Goal: Information Seeking & Learning: Learn about a topic

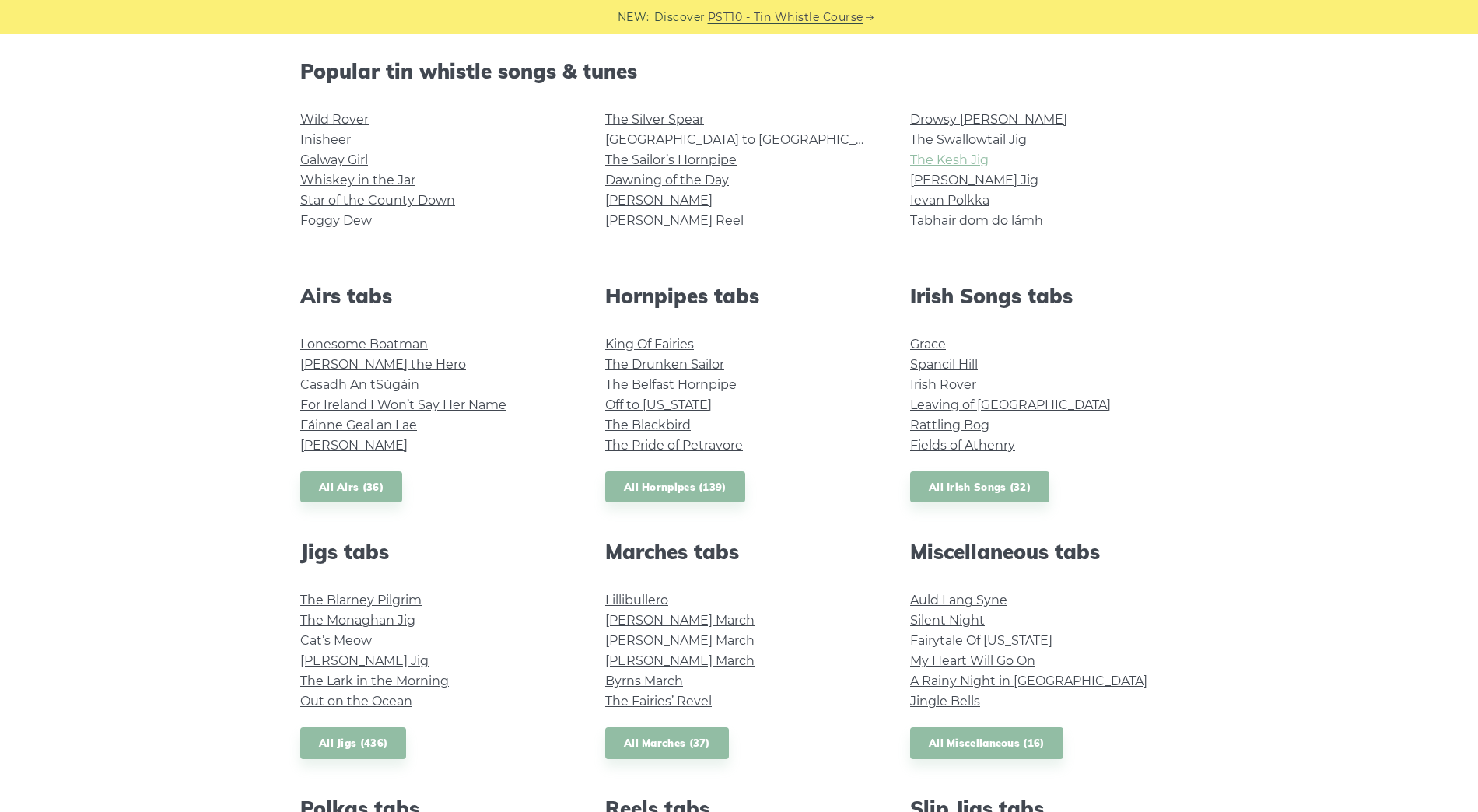
click at [958, 161] on link "The Kesh Jig" at bounding box center [949, 160] width 79 height 15
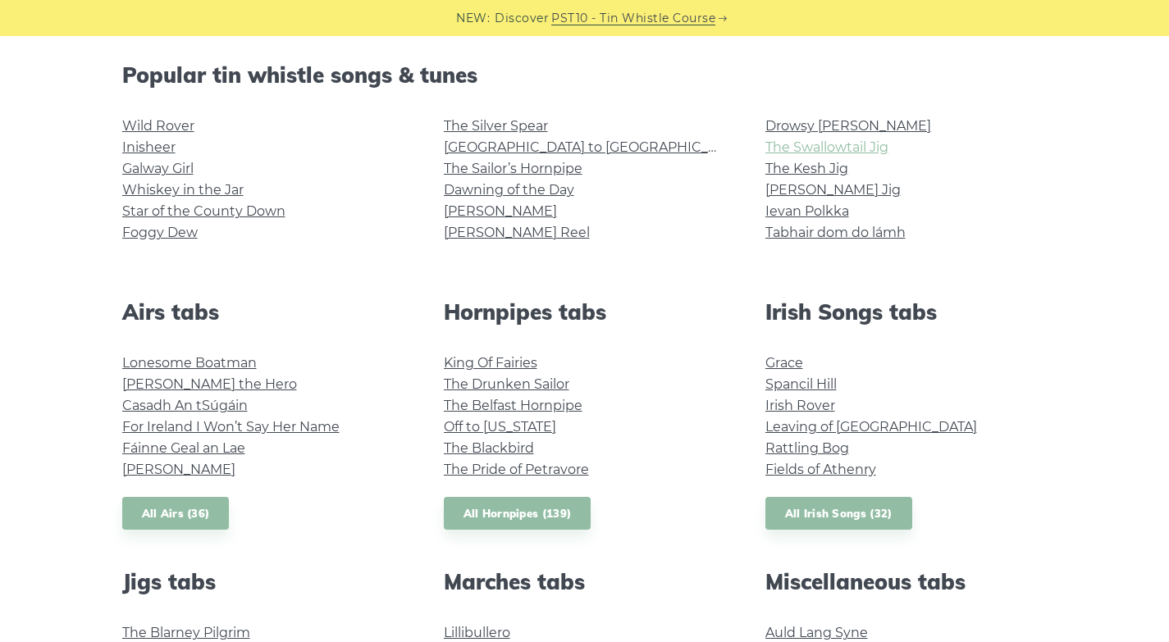
click at [818, 146] on link "The Swallowtail Jig" at bounding box center [827, 147] width 123 height 16
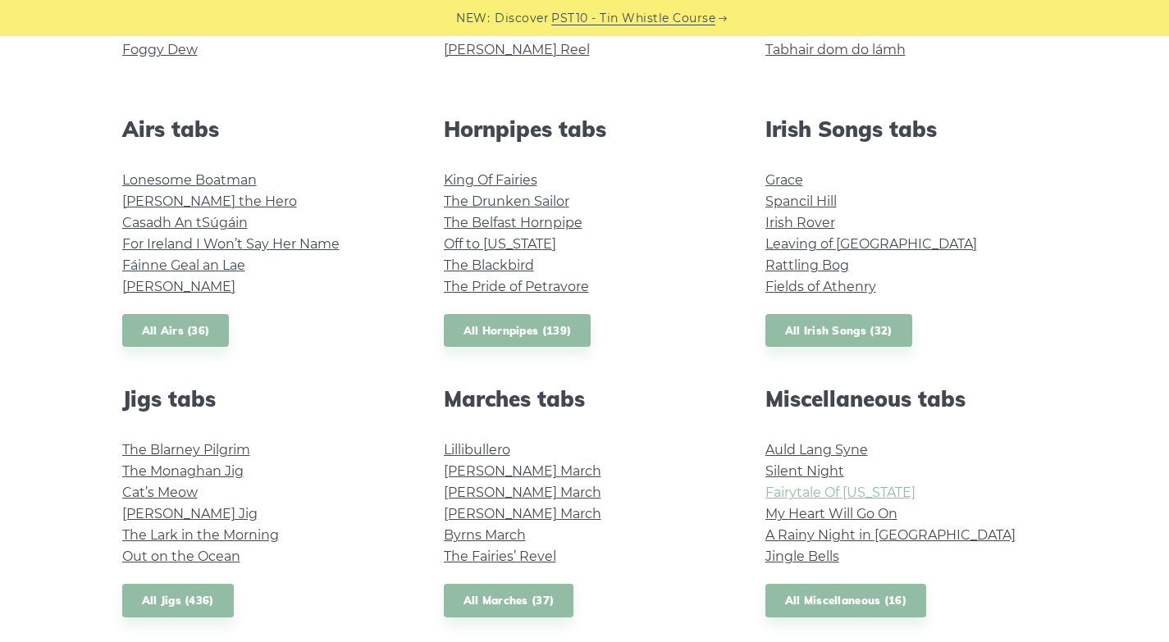
scroll to position [590, 0]
click at [510, 331] on link "All Hornpipes (139)" at bounding box center [518, 332] width 148 height 34
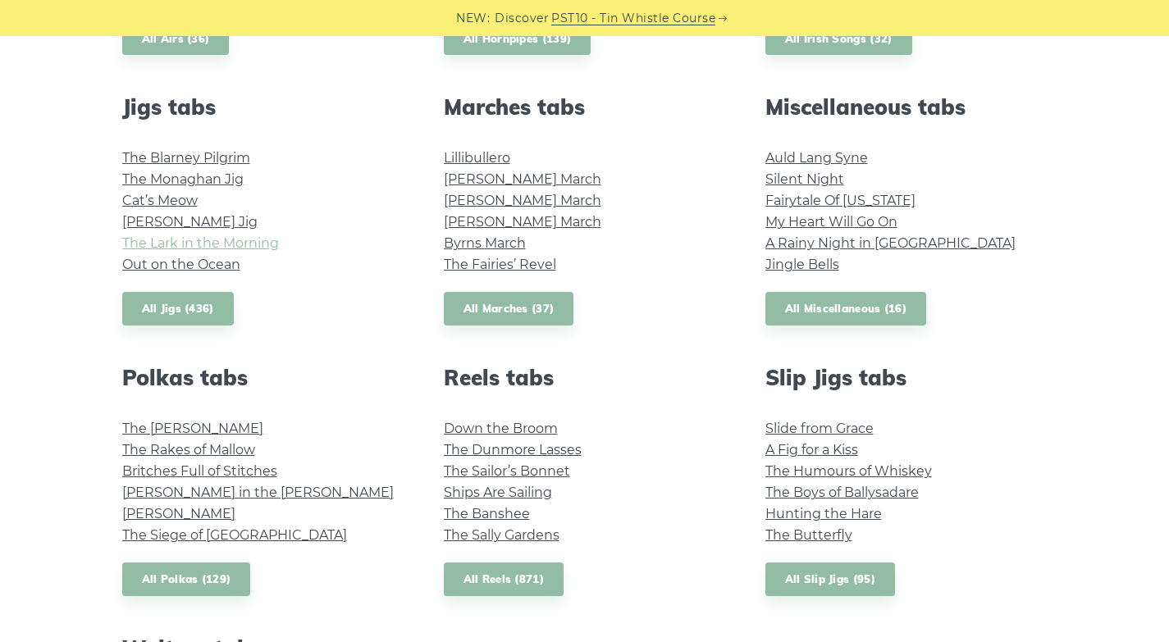
scroll to position [886, 0]
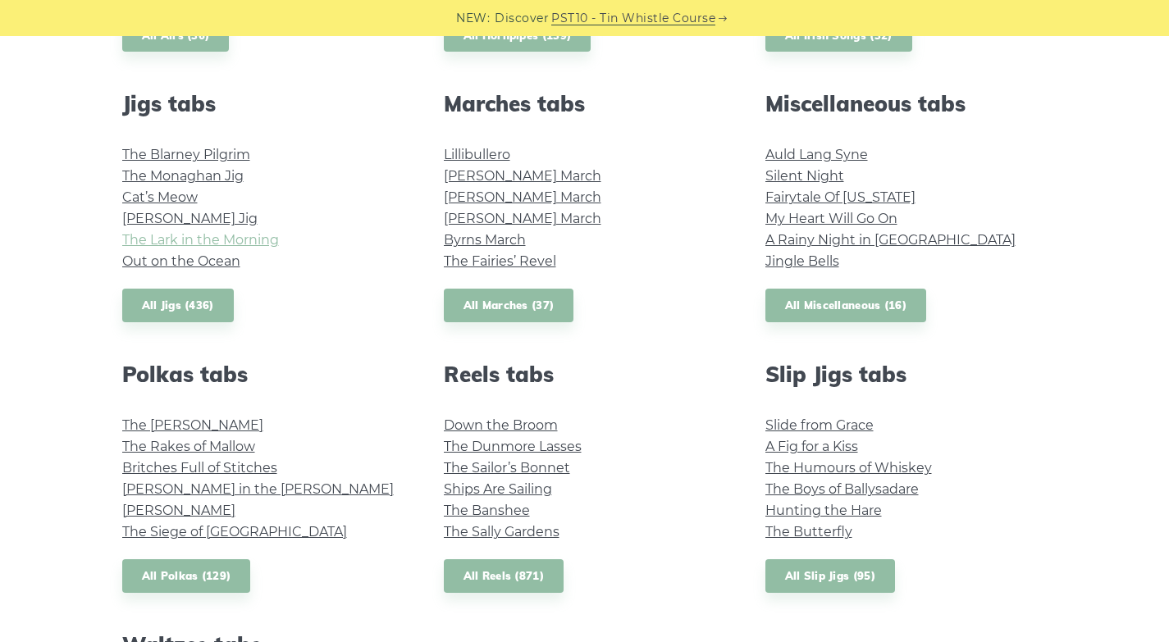
click at [251, 236] on link "The Lark in the Morning" at bounding box center [200, 240] width 157 height 16
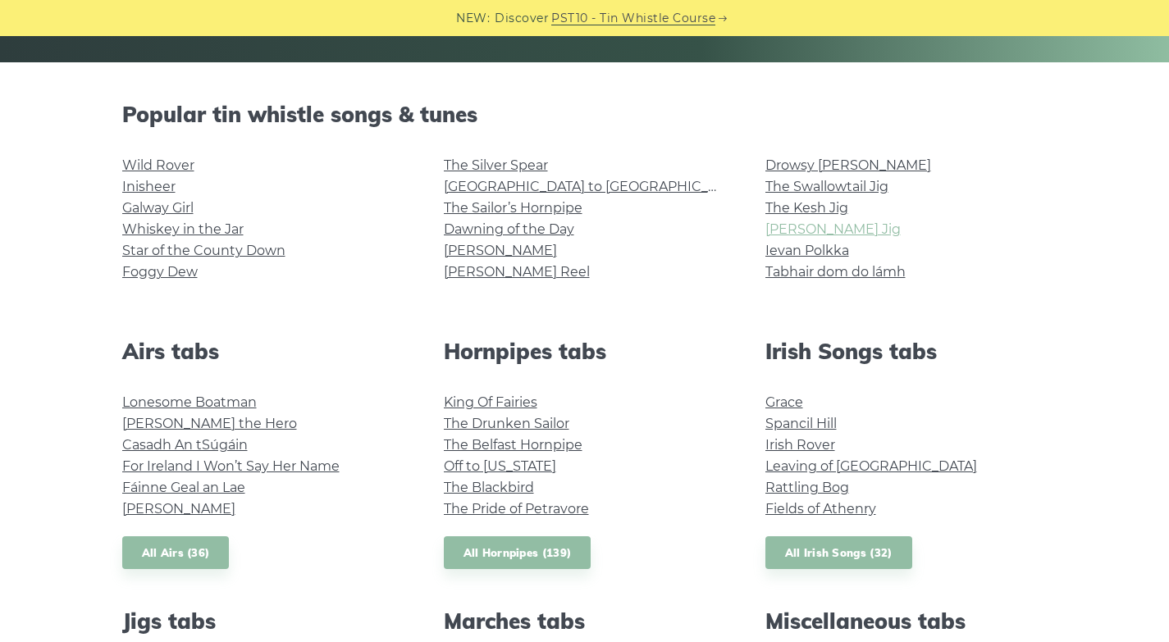
scroll to position [368, 0]
click at [821, 208] on link "The Kesh Jig" at bounding box center [807, 209] width 83 height 16
click at [809, 231] on link "[PERSON_NAME] Jig" at bounding box center [833, 230] width 135 height 16
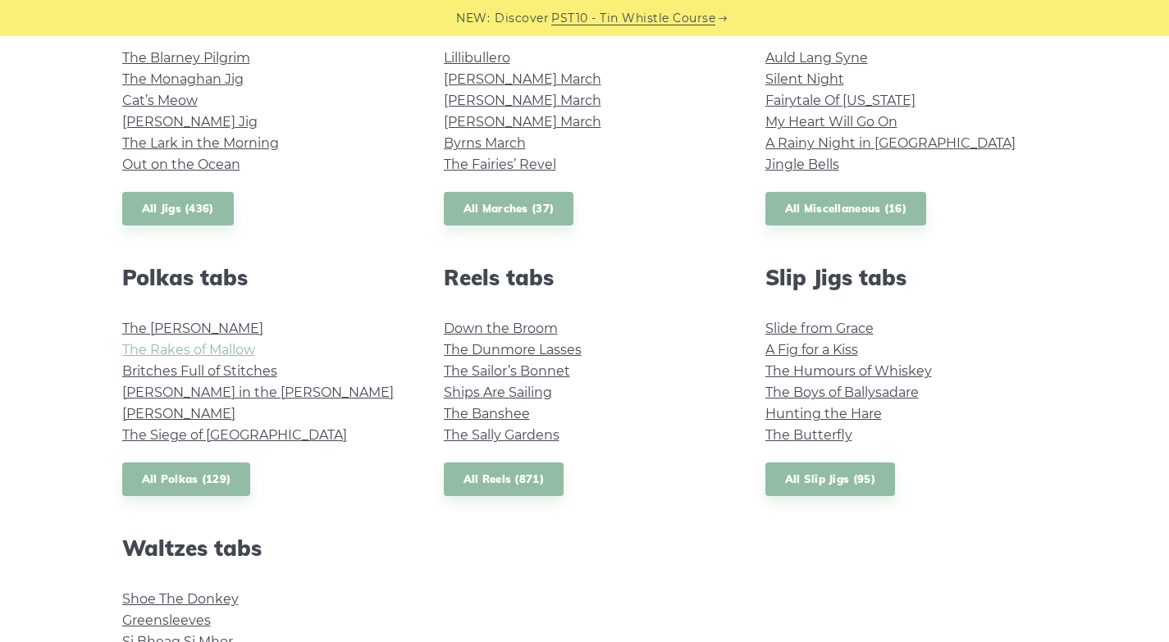
scroll to position [985, 0]
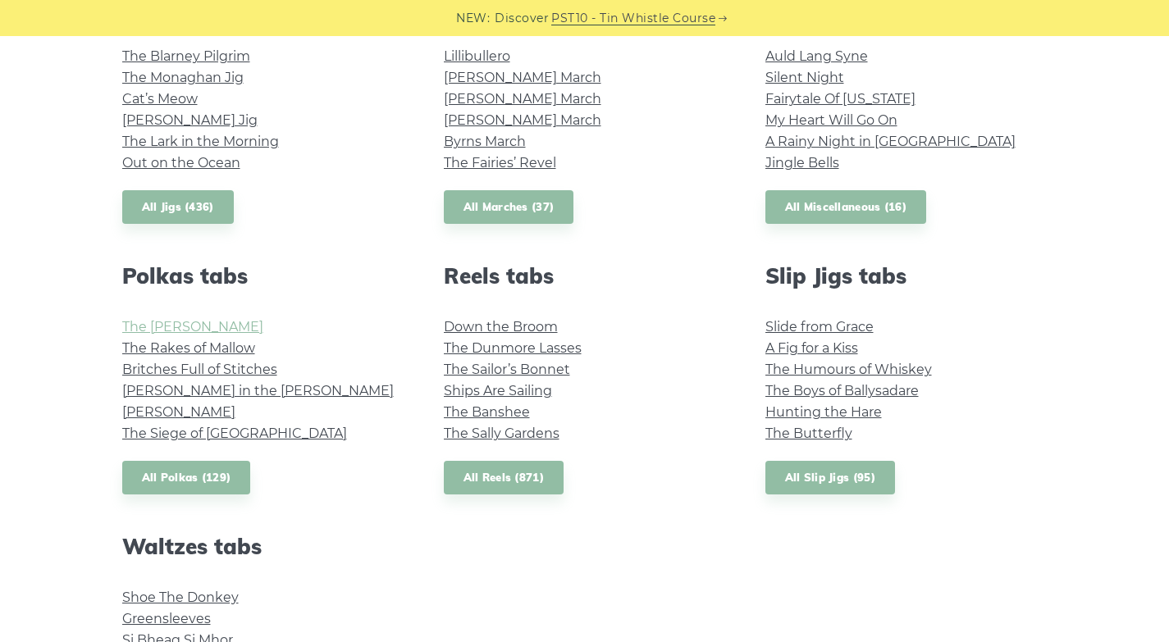
click at [211, 324] on link "The [PERSON_NAME]" at bounding box center [192, 327] width 141 height 16
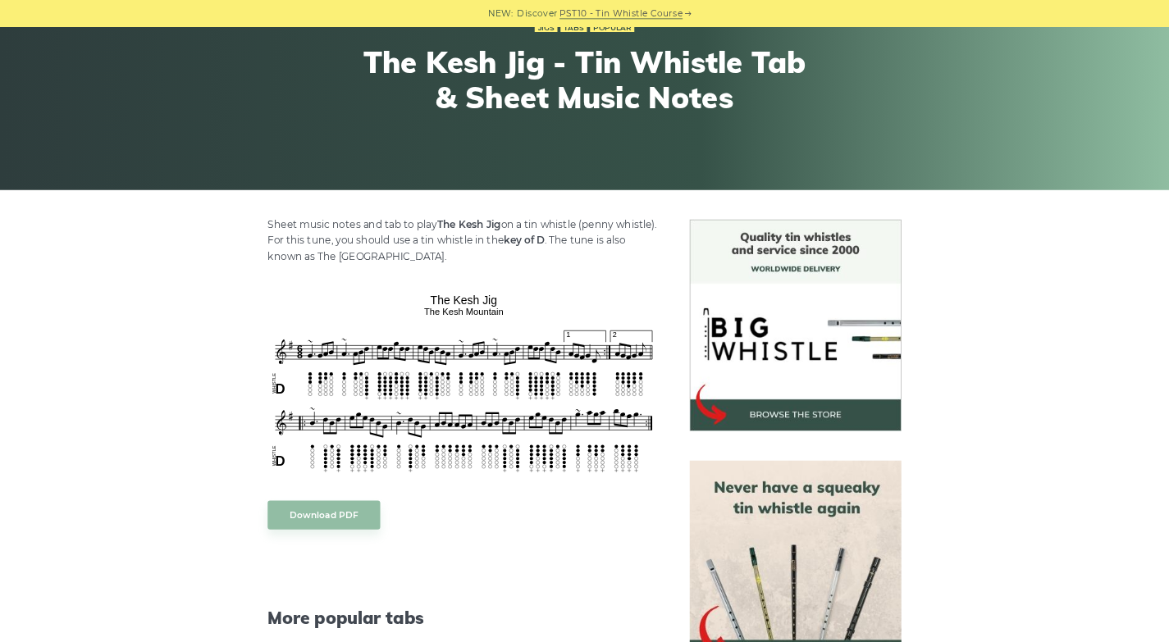
scroll to position [197, 0]
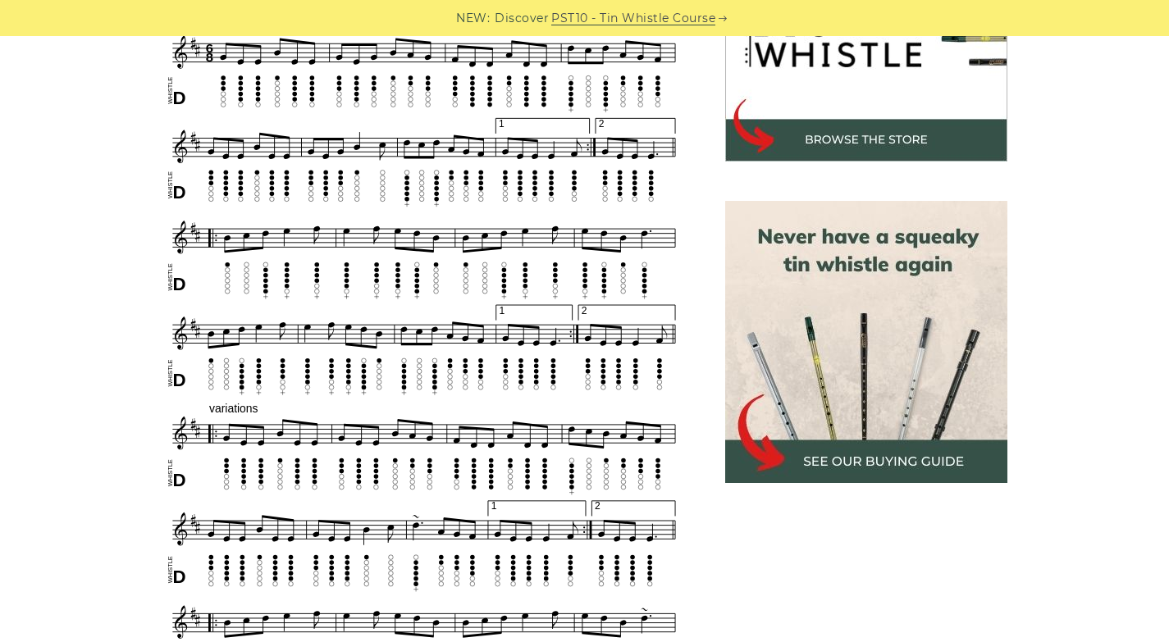
scroll to position [588, 0]
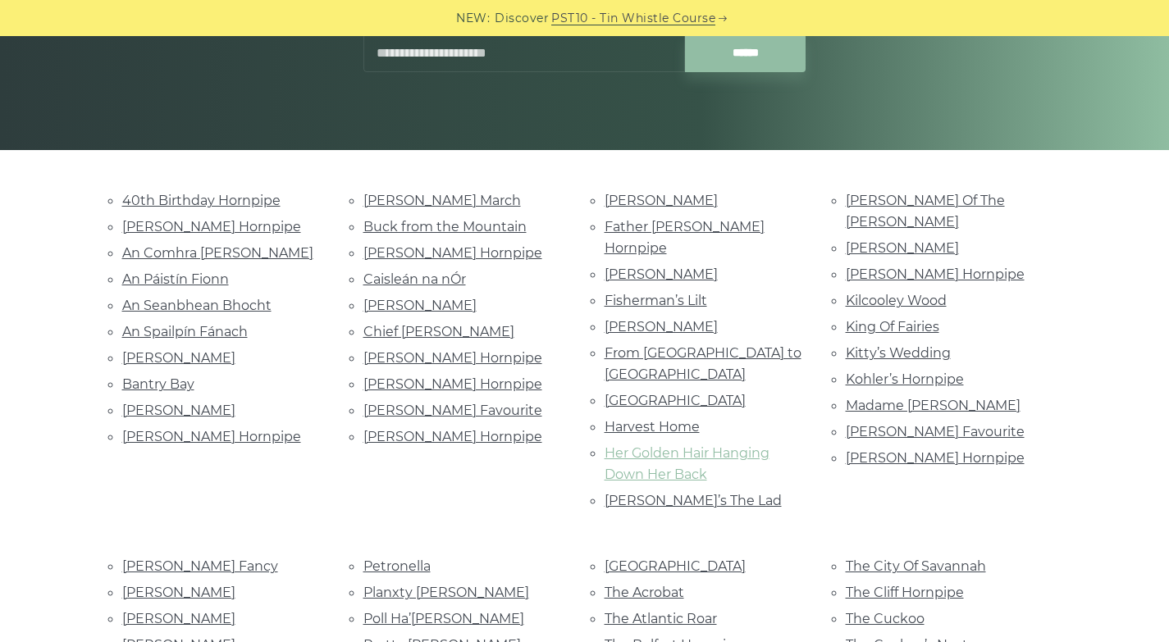
scroll to position [308, 0]
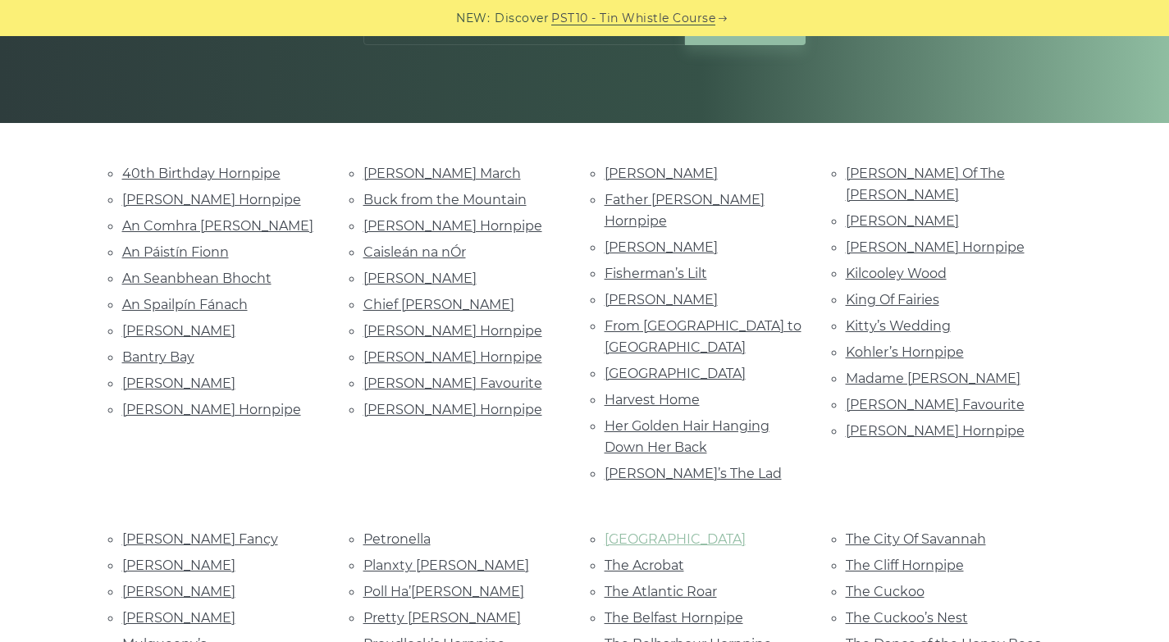
click at [620, 532] on link "Staten Island" at bounding box center [675, 540] width 141 height 16
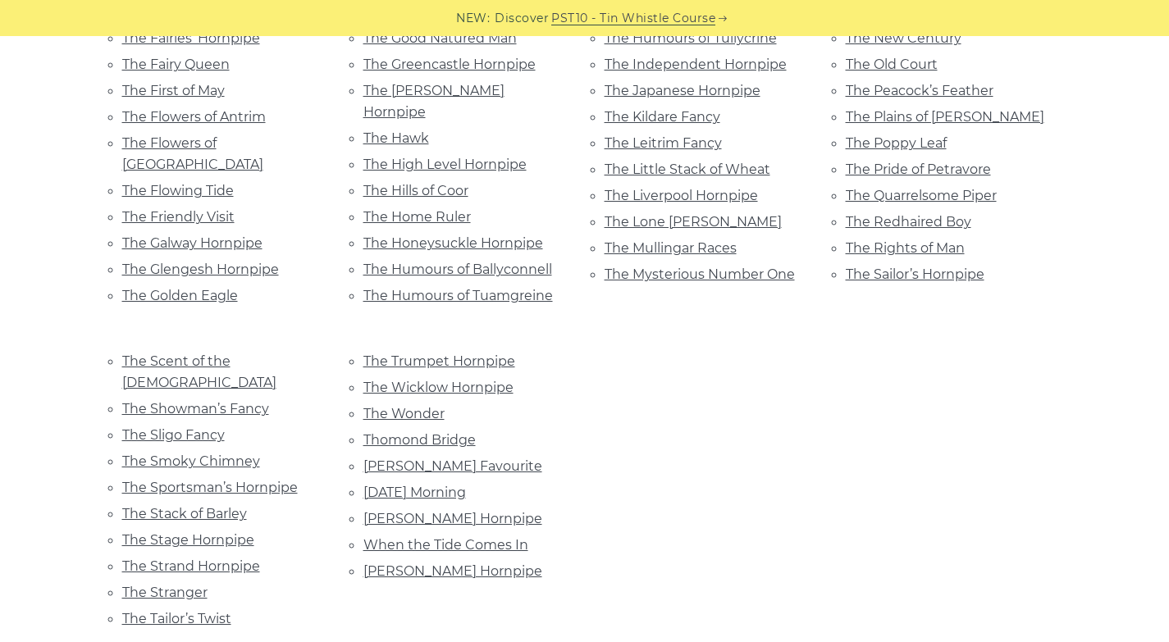
scroll to position [1222, 0]
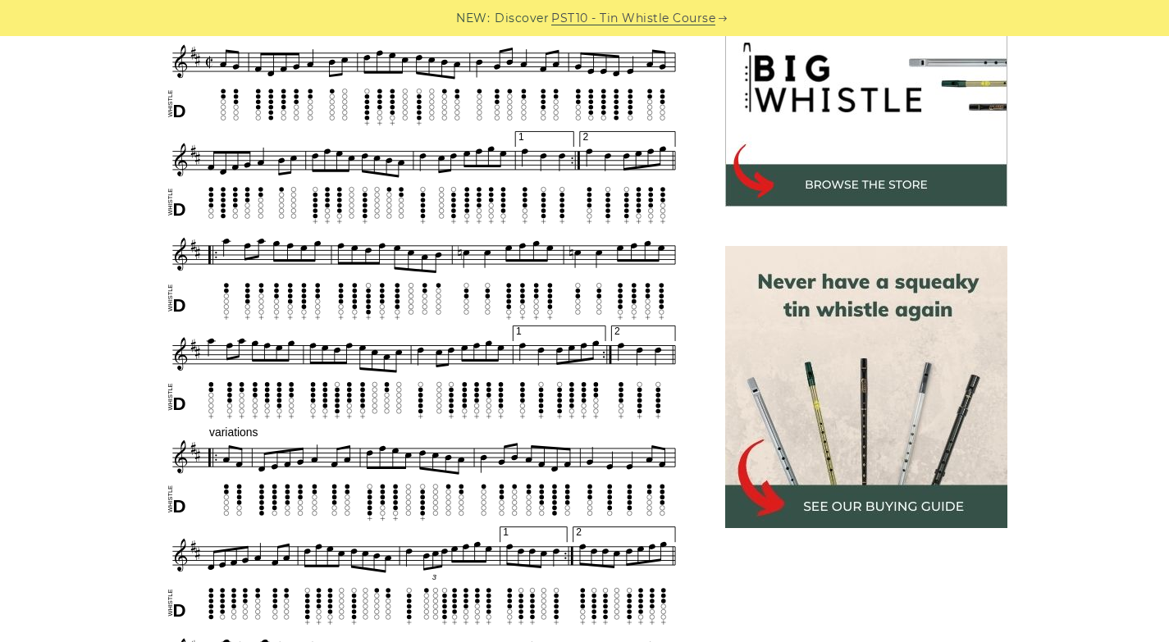
scroll to position [546, 0]
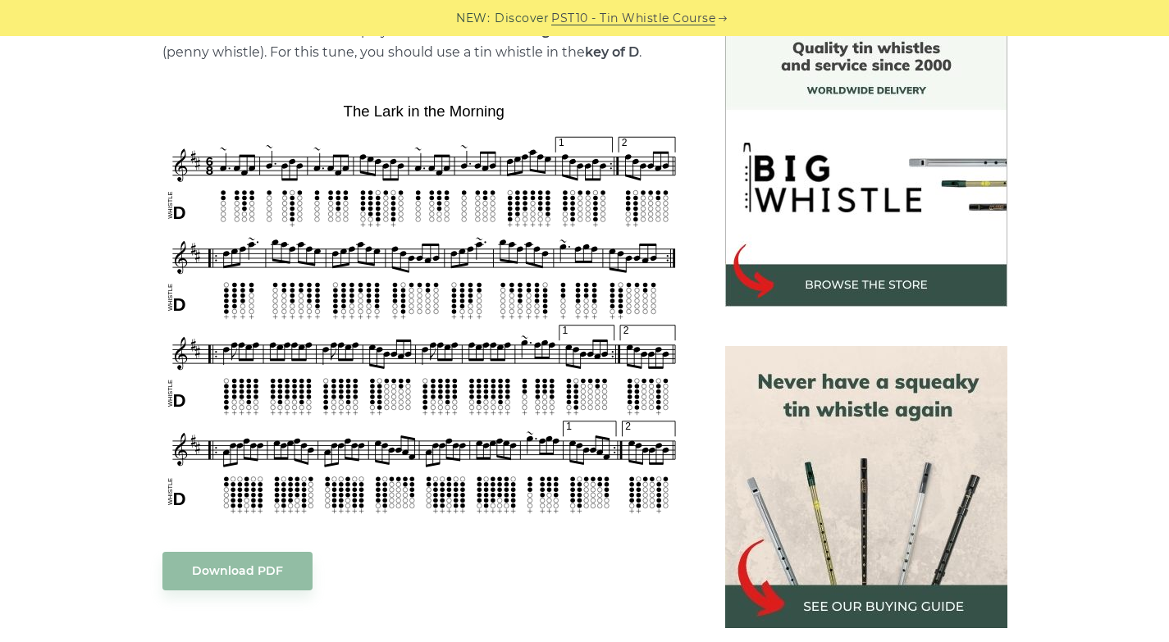
scroll to position [469, 0]
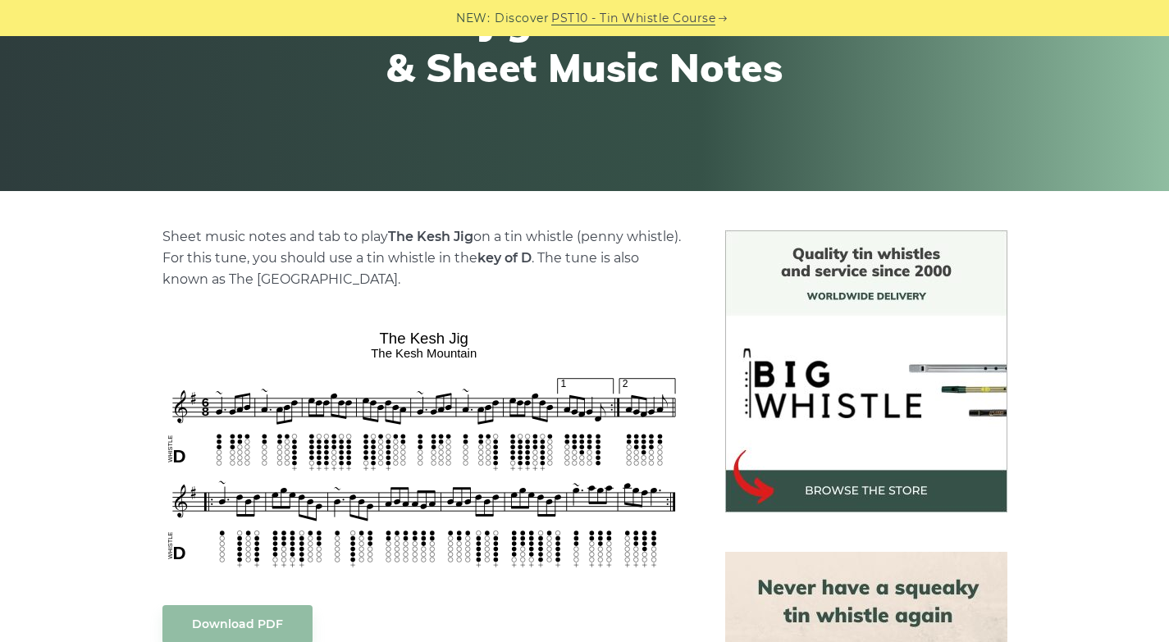
scroll to position [240, 0]
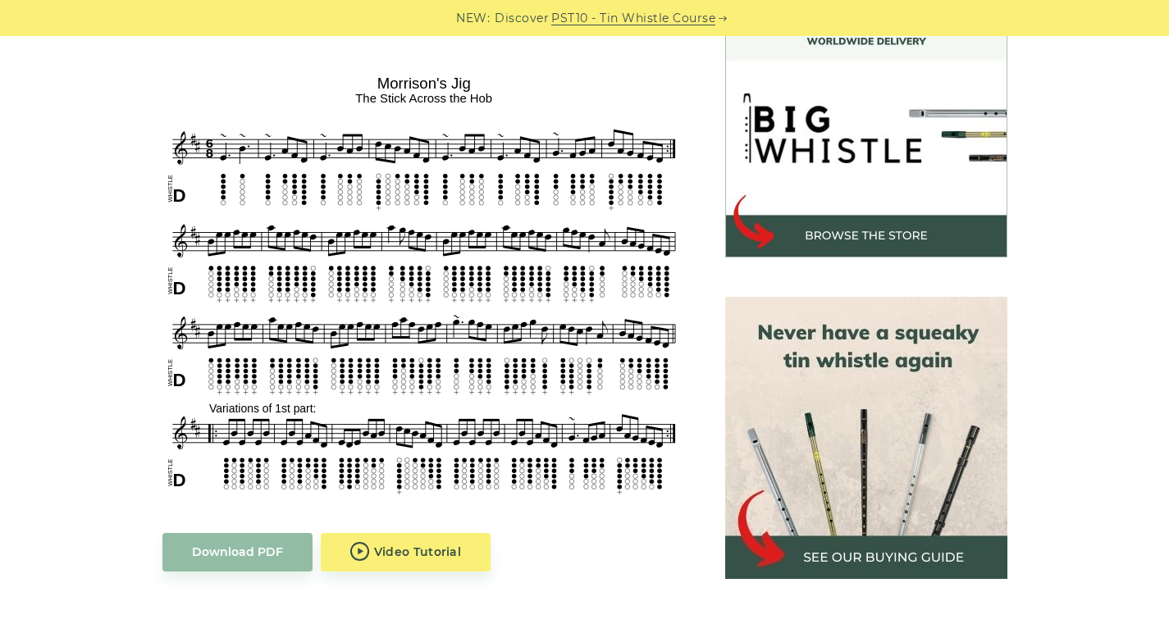
scroll to position [510, 0]
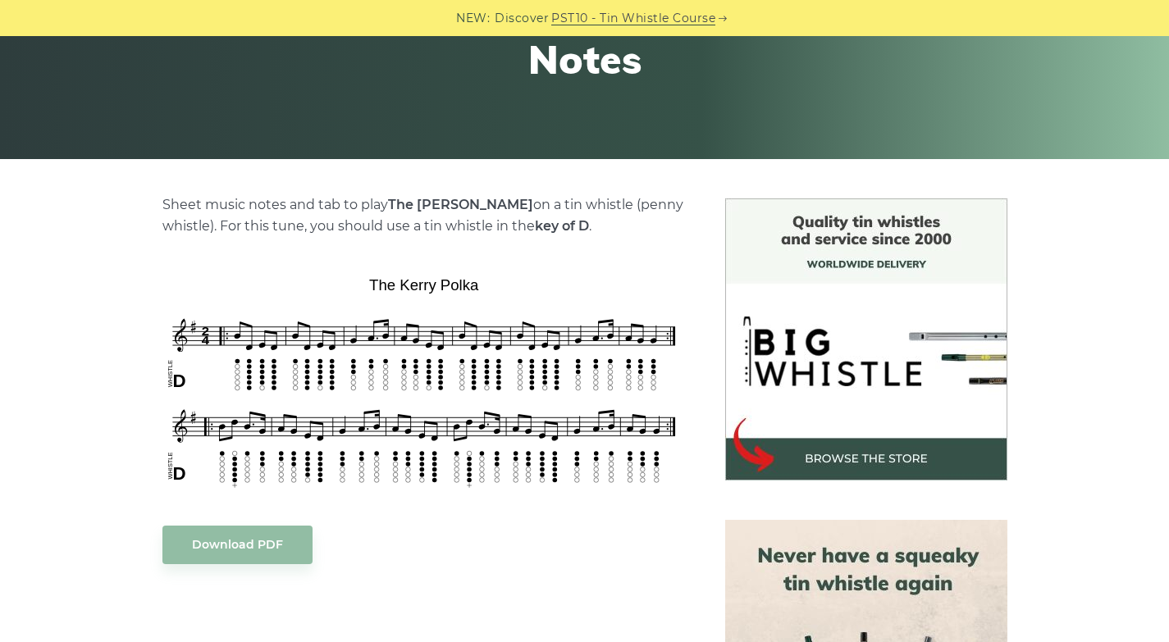
scroll to position [276, 0]
